Goal: Task Accomplishment & Management: Manage account settings

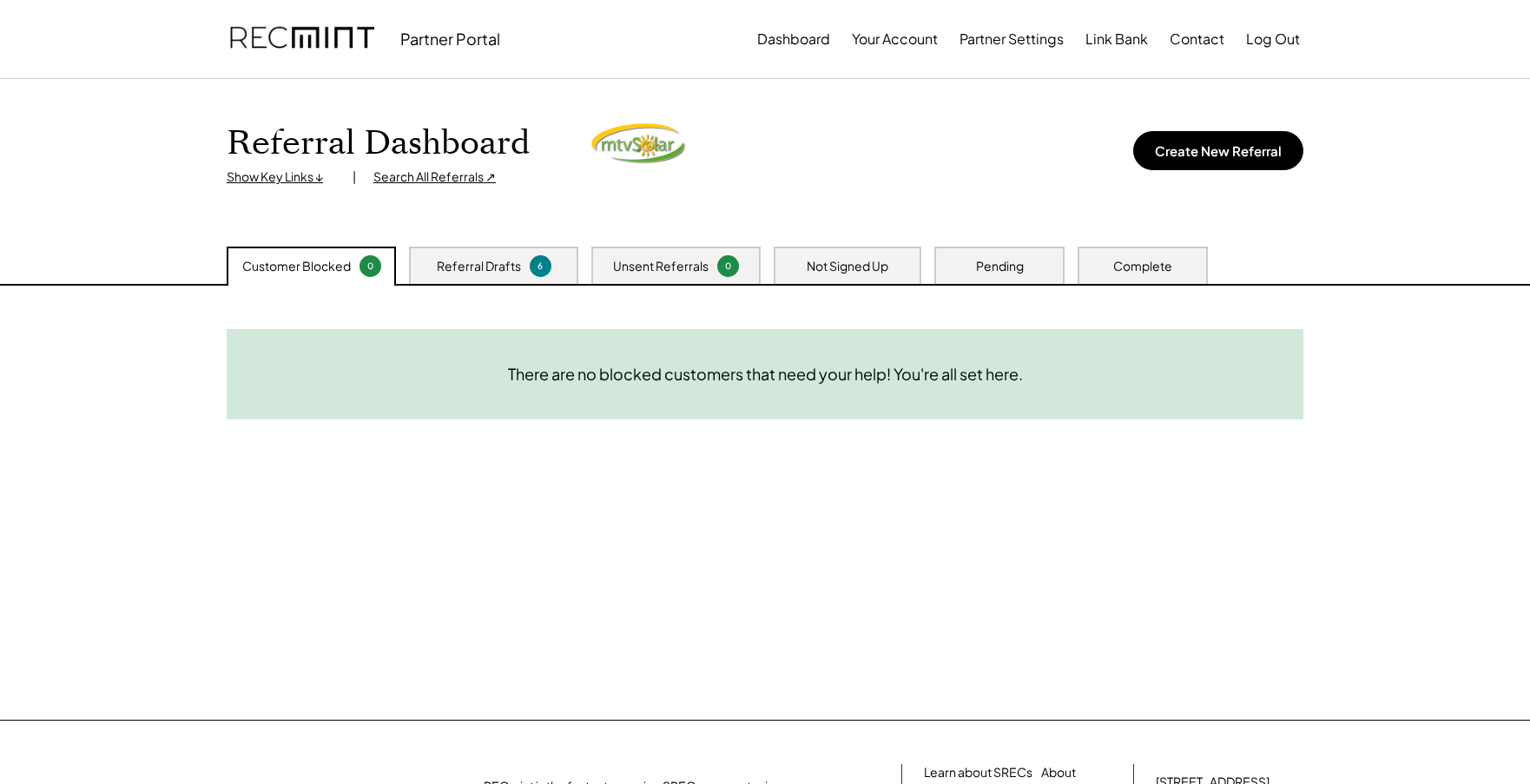
click at [1130, 262] on div "Complete" at bounding box center [1142, 267] width 59 height 18
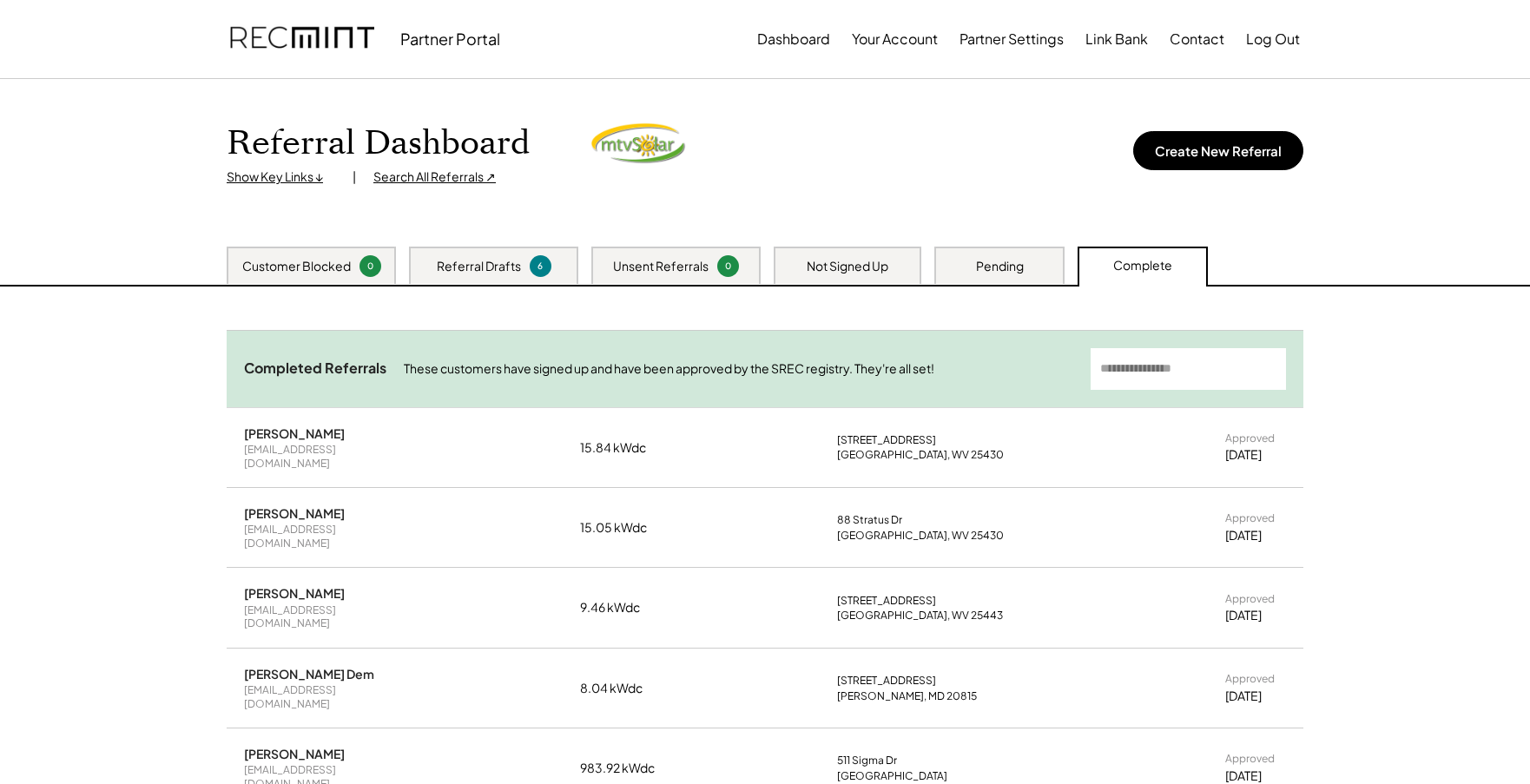
click at [1169, 394] on div "Completed Referrals These customers have signed up and have been approved by th…" at bounding box center [765, 369] width 1077 height 77
click at [1163, 365] on input "input" at bounding box center [1188, 369] width 195 height 42
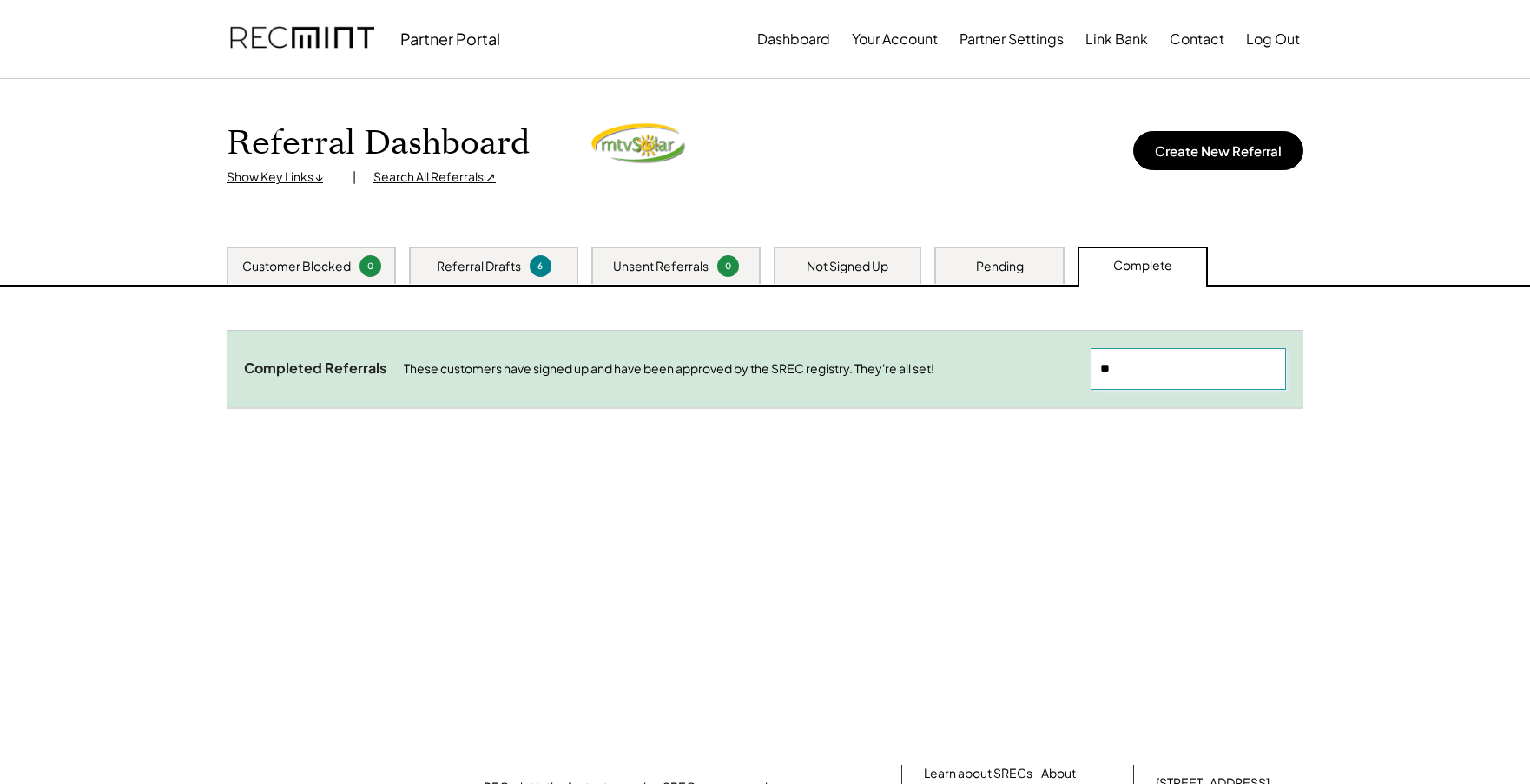
type input "*"
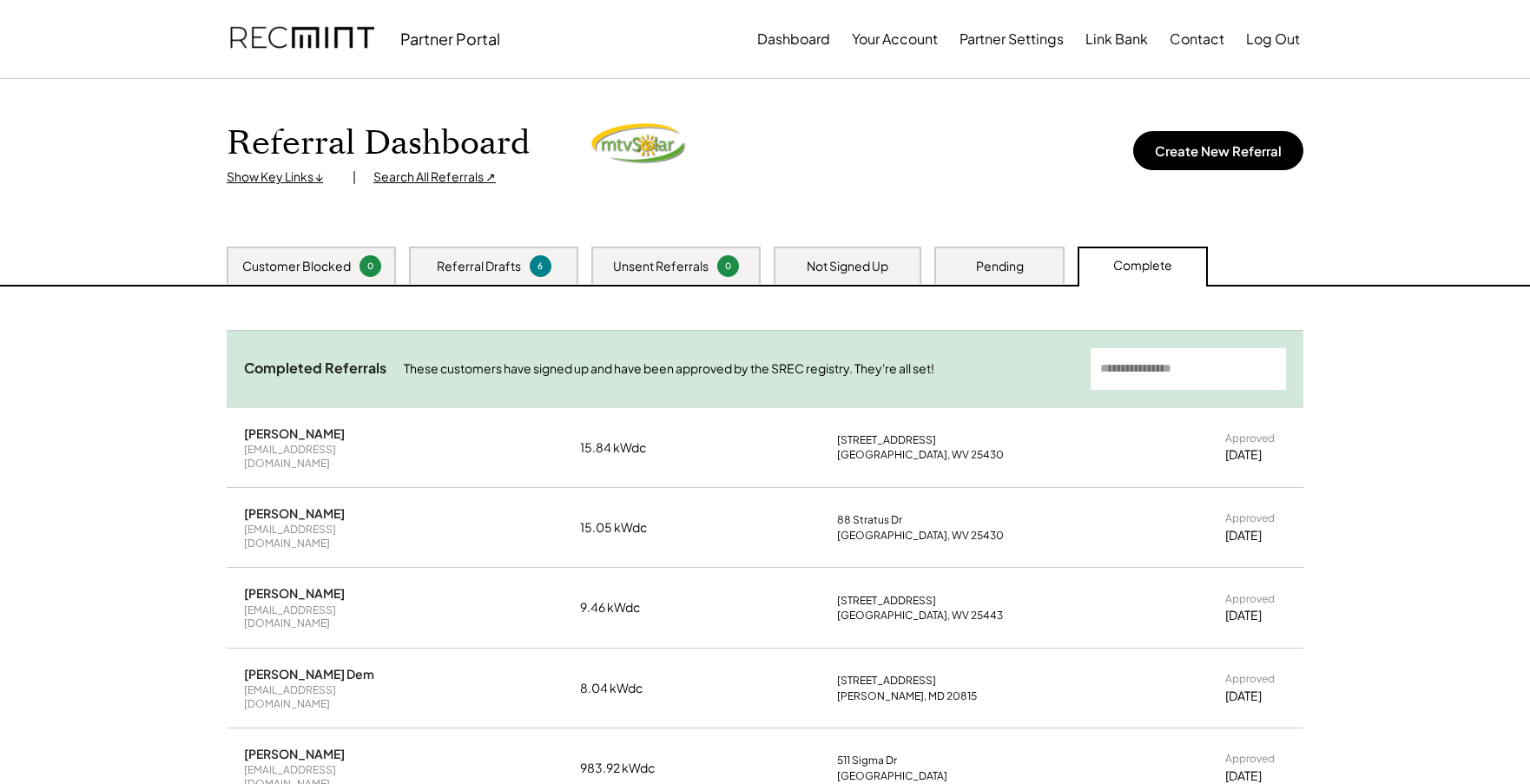
click at [981, 264] on div "Pending" at bounding box center [1000, 267] width 48 height 18
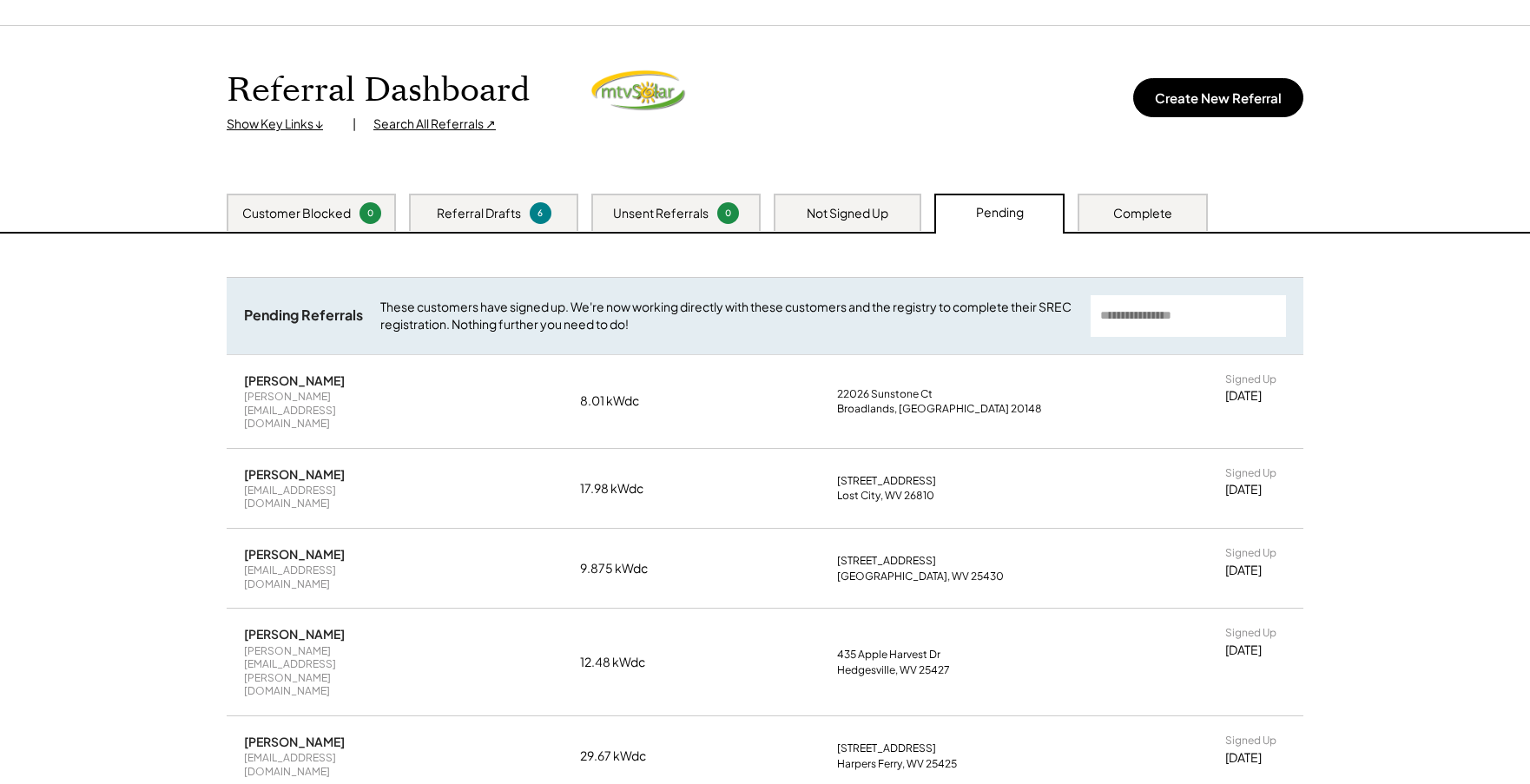
scroll to position [115, 0]
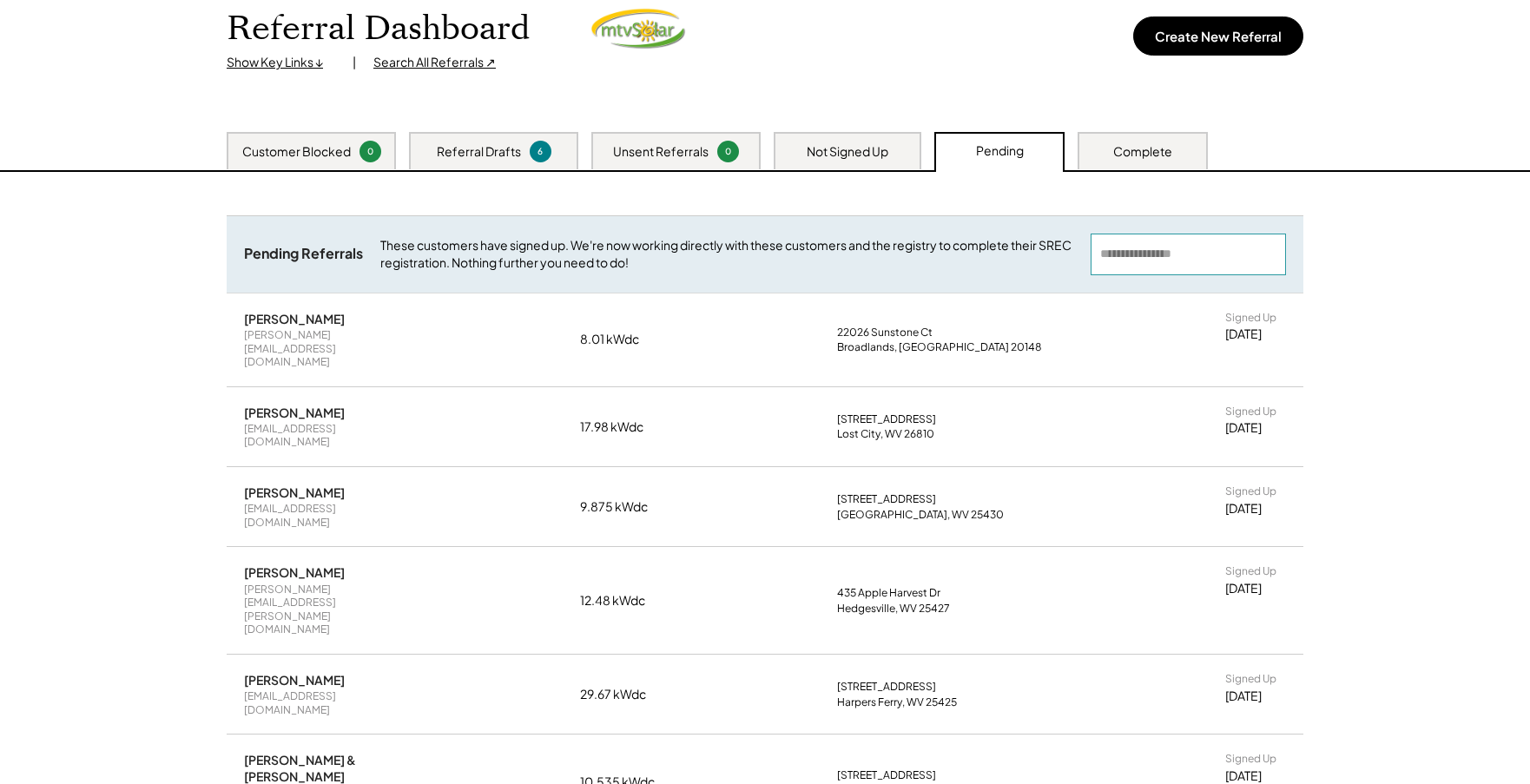
click at [1143, 258] on input "input" at bounding box center [1188, 254] width 195 height 42
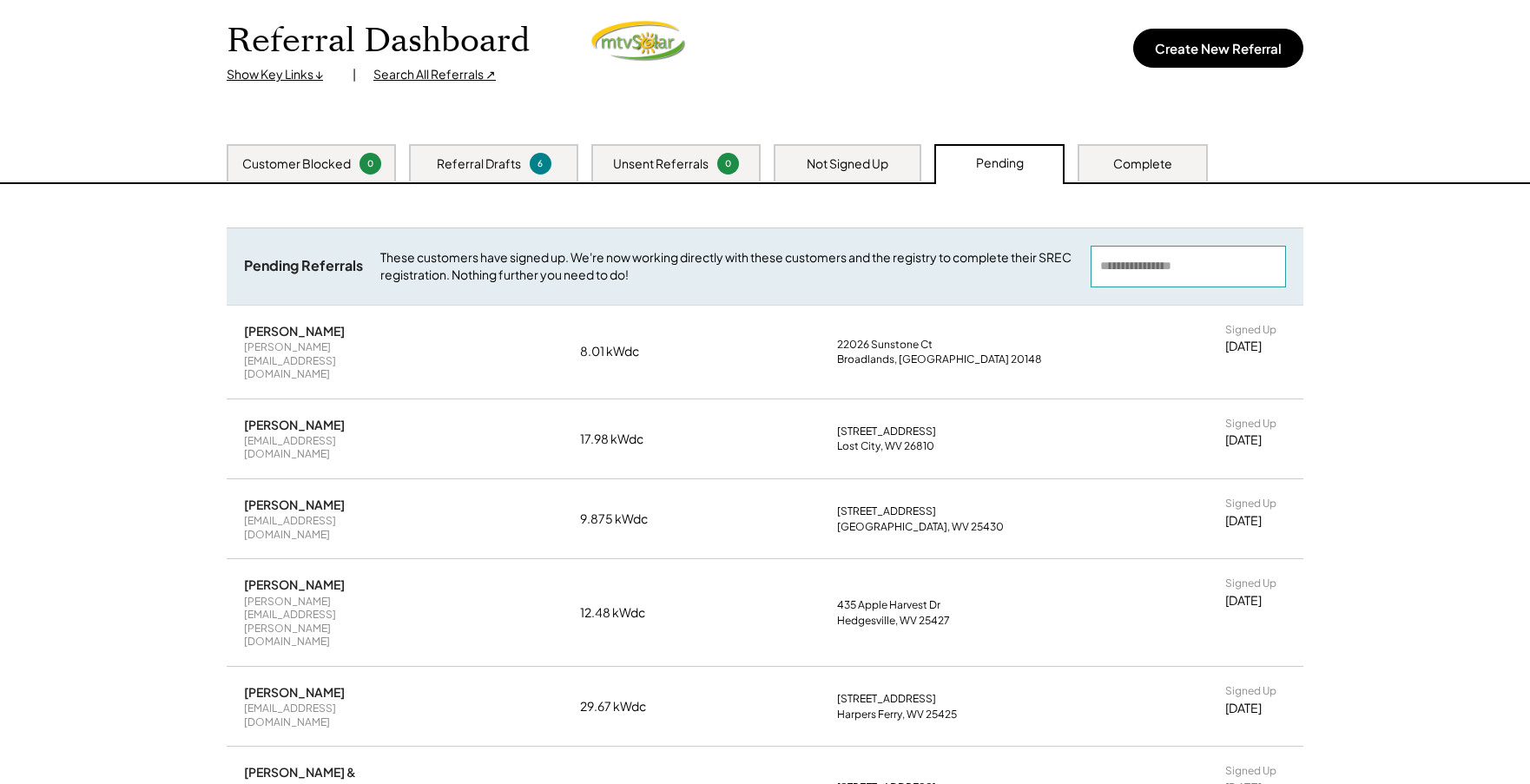
scroll to position [101, 0]
click at [1129, 174] on div "Complete" at bounding box center [1141, 164] width 130 height 38
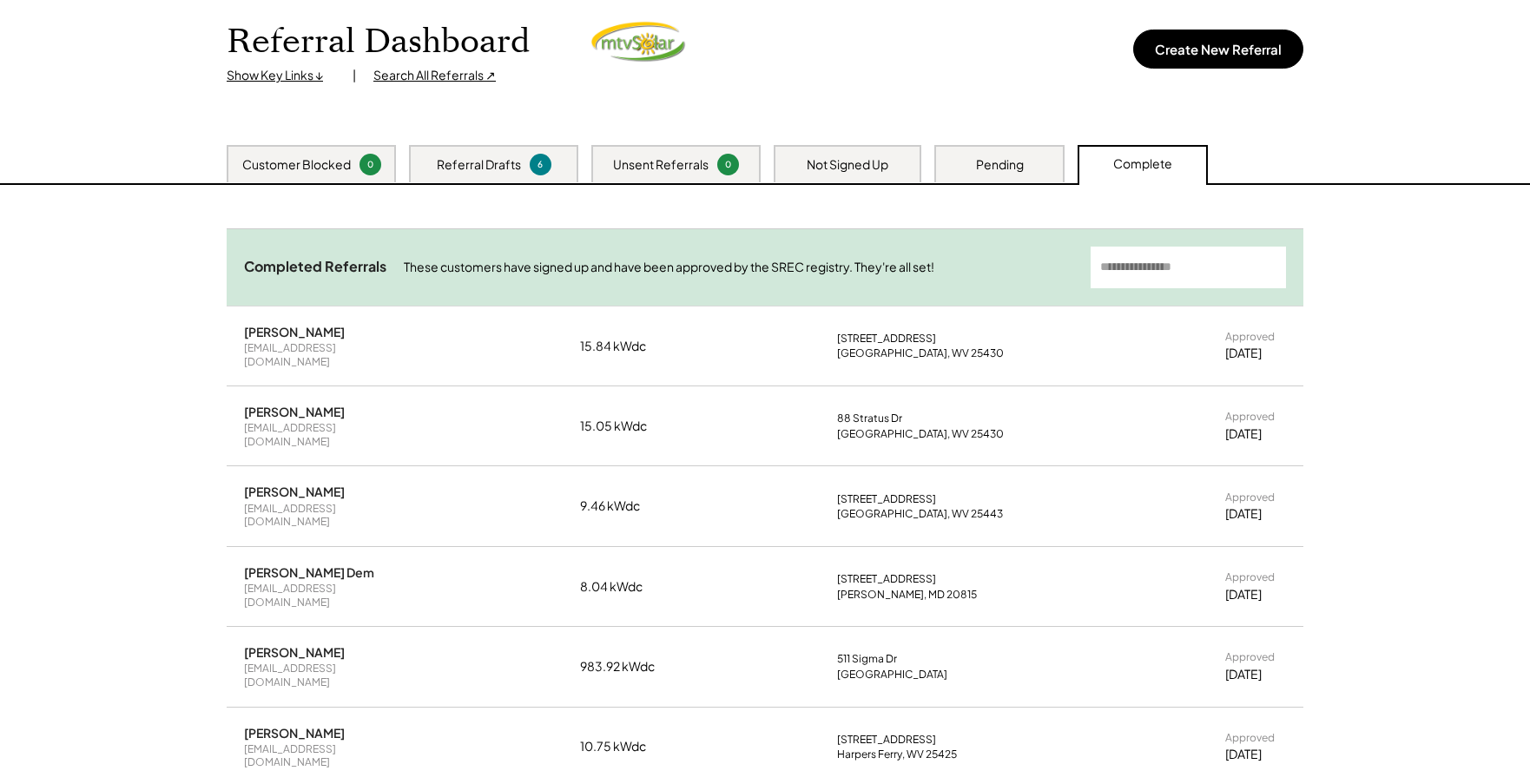
click at [478, 157] on div "Referral Drafts" at bounding box center [478, 166] width 84 height 18
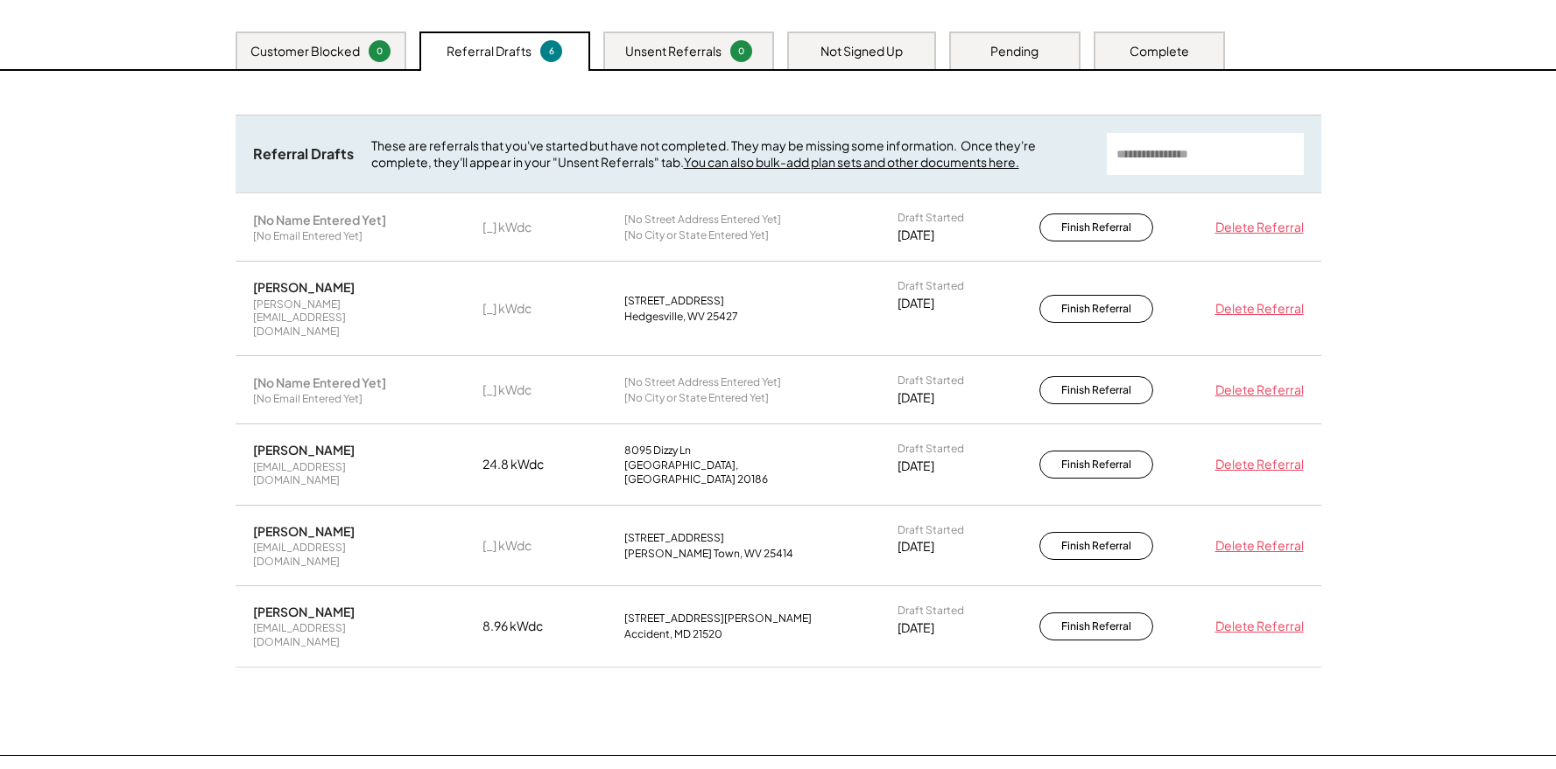
scroll to position [213, 0]
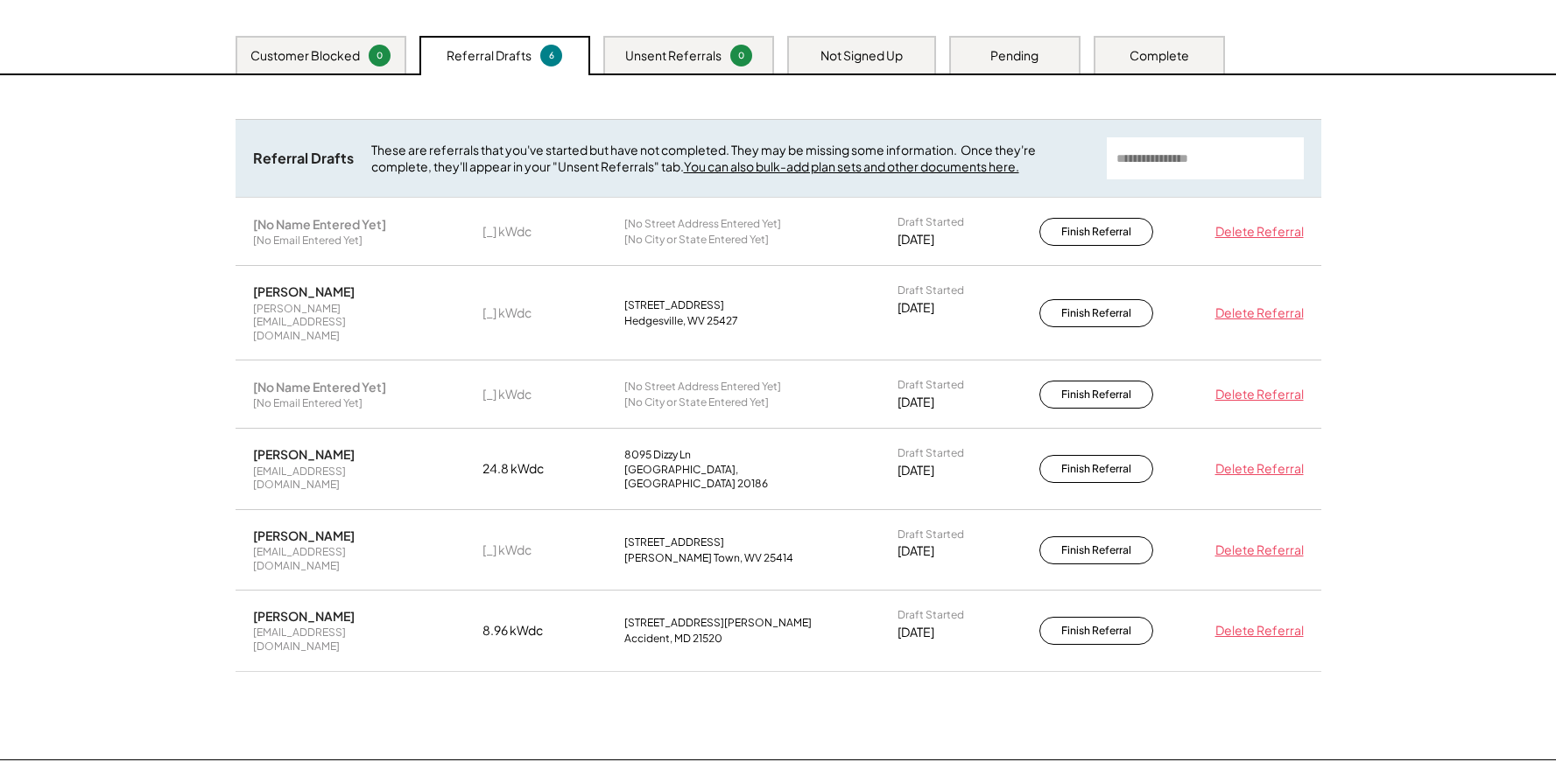
click at [282, 60] on div "Customer Blocked" at bounding box center [304, 56] width 109 height 18
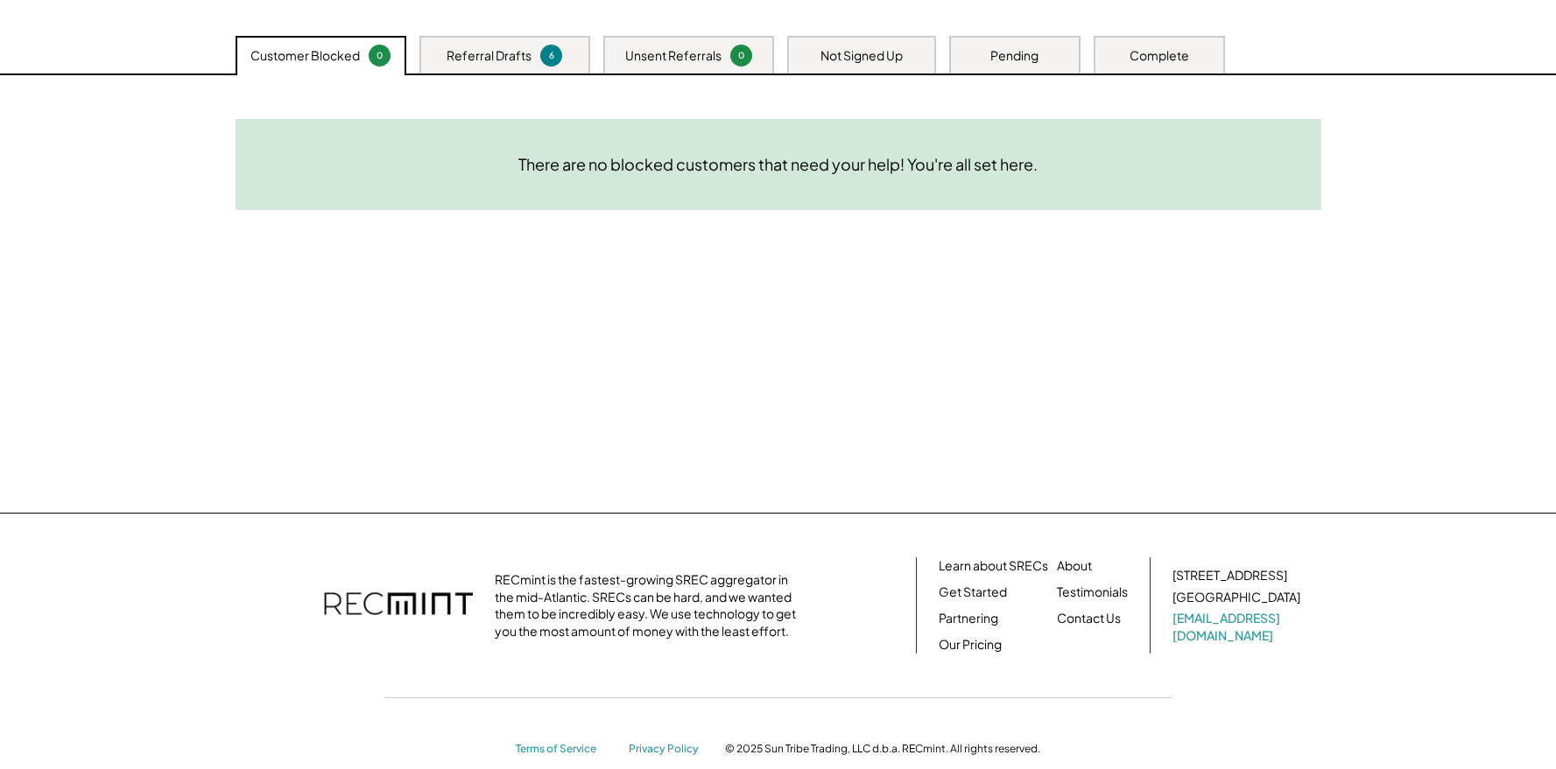
click at [490, 52] on div "Referral Drafts" at bounding box center [488, 56] width 85 height 18
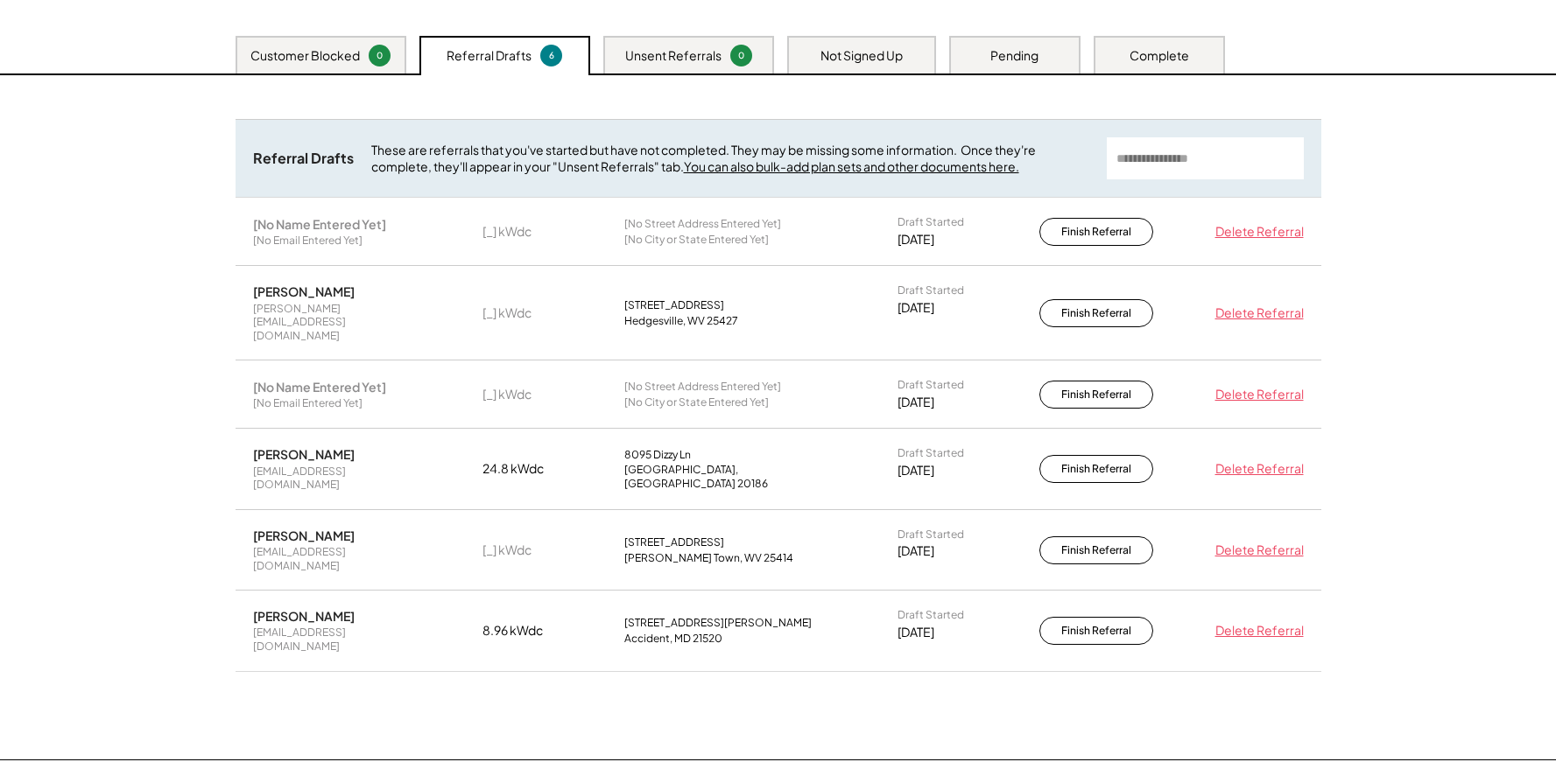
click at [667, 62] on div "Unsent Referrals" at bounding box center [673, 56] width 96 height 18
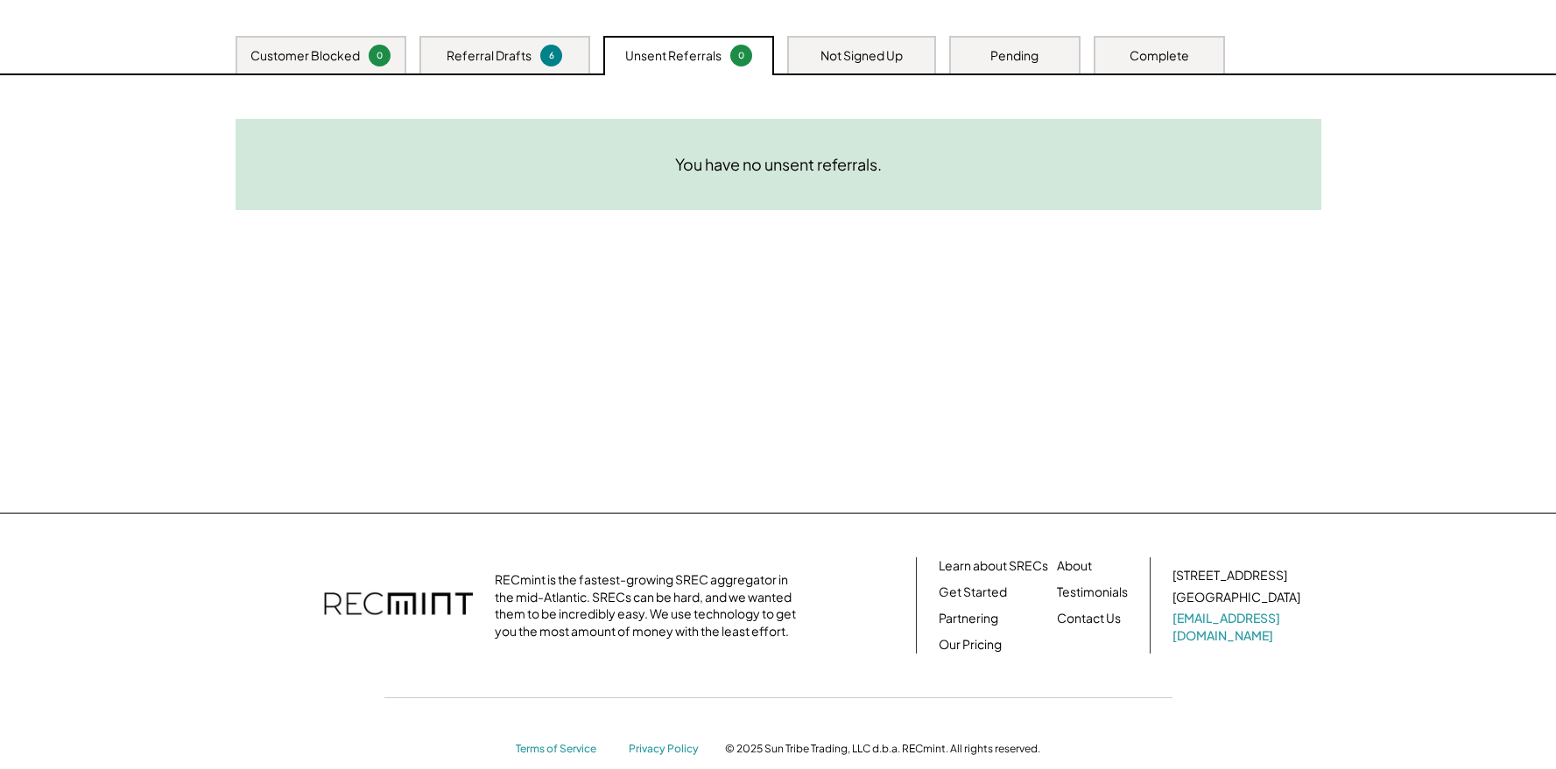
click at [292, 69] on div "Customer Blocked 0" at bounding box center [320, 55] width 171 height 38
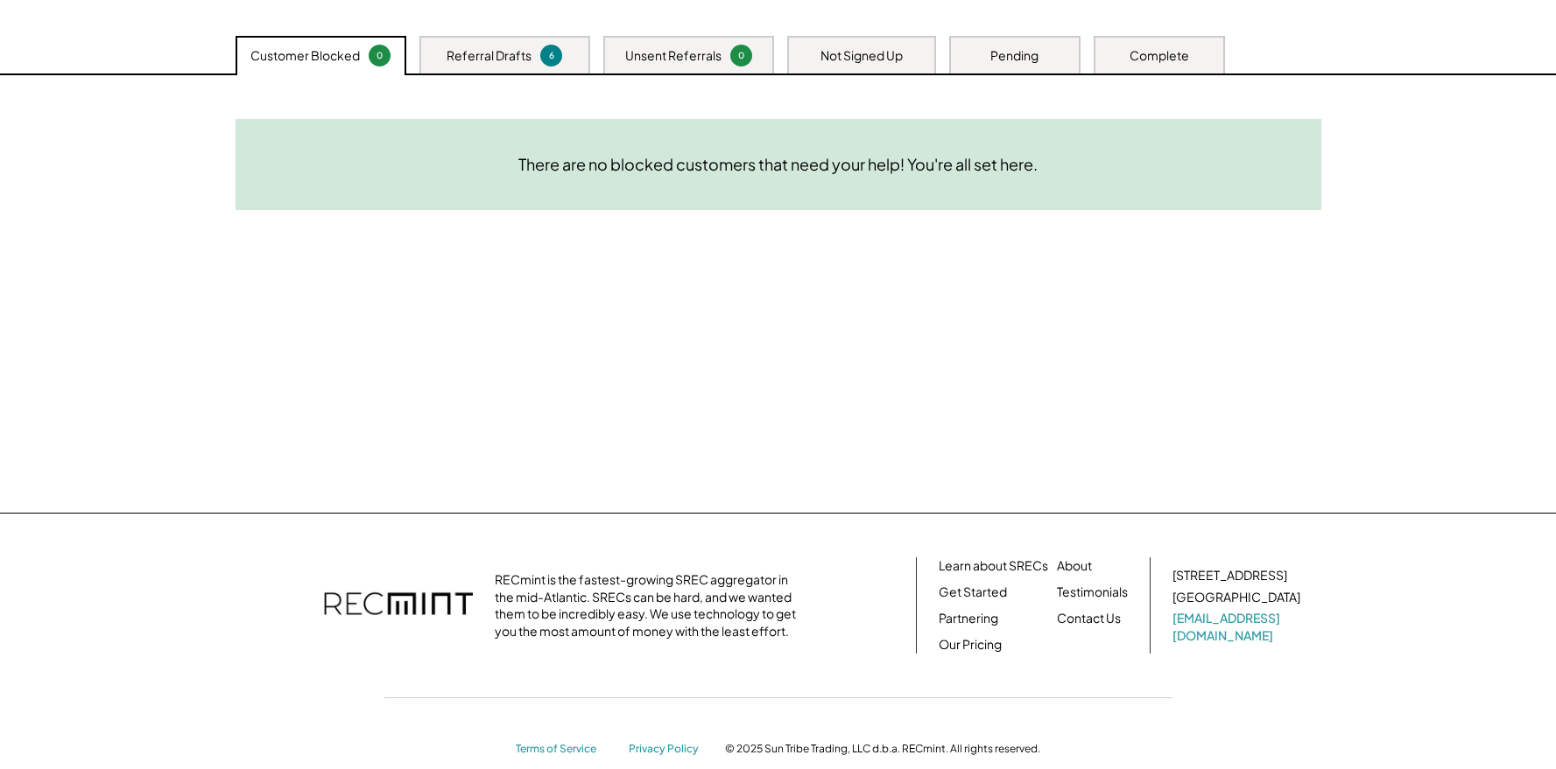
click at [863, 416] on div "Need System Details These customers need your help with completing the system d…" at bounding box center [778, 294] width 1121 height 438
click at [1327, 390] on div "Need System Details These customers need your help with completing the system d…" at bounding box center [778, 294] width 1121 height 438
